Goal: Task Accomplishment & Management: Manage account settings

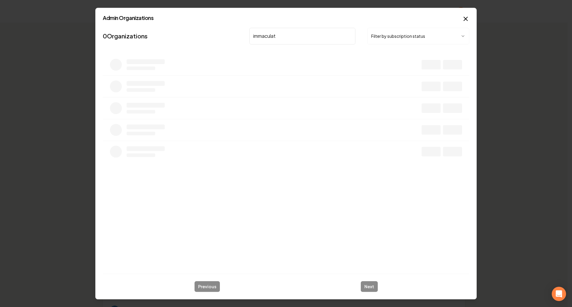
type input "immaculate"
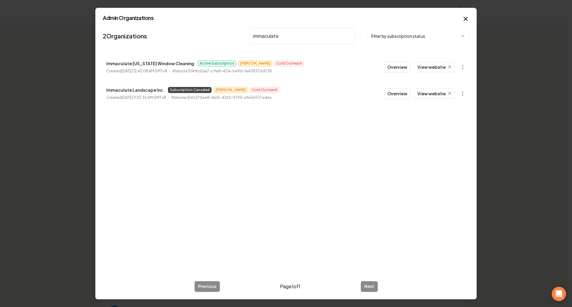
click at [399, 71] on button "Overview" at bounding box center [397, 67] width 27 height 11
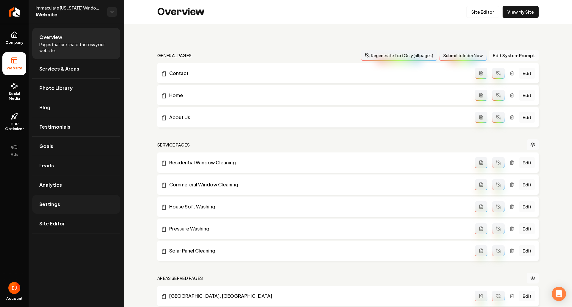
click at [62, 207] on link "Settings" at bounding box center [76, 204] width 88 height 19
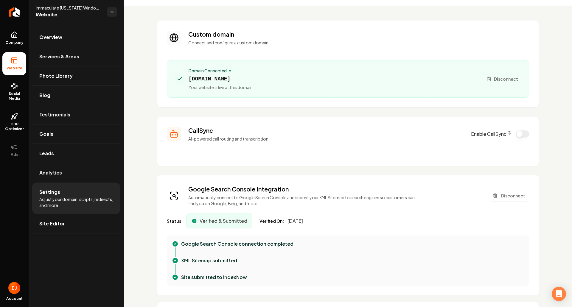
scroll to position [119, 0]
